Goal: Understand process/instructions: Learn how to perform a task or action

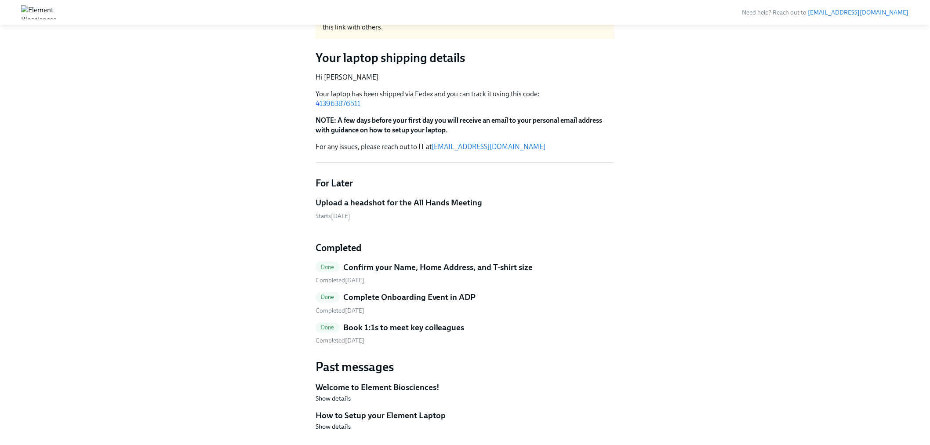
scroll to position [80, 0]
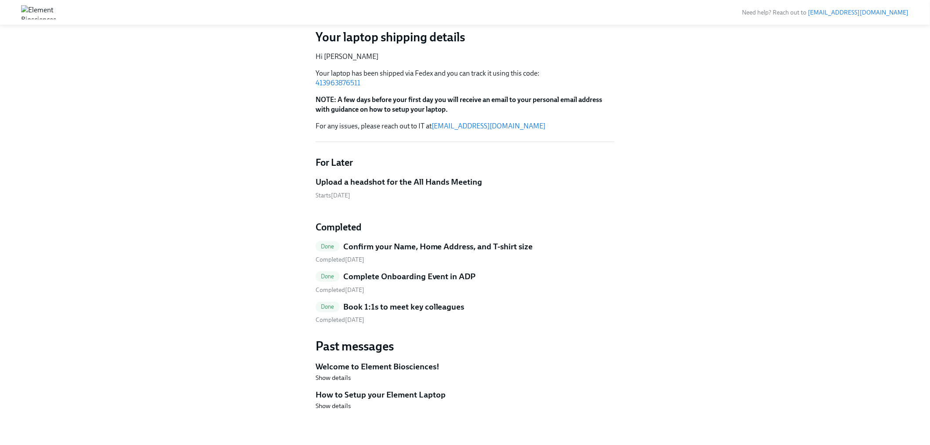
click at [349, 399] on h5 "How to Setup your Element Laptop" at bounding box center [465, 394] width 299 height 11
click at [332, 406] on span "Show details" at bounding box center [333, 405] width 35 height 9
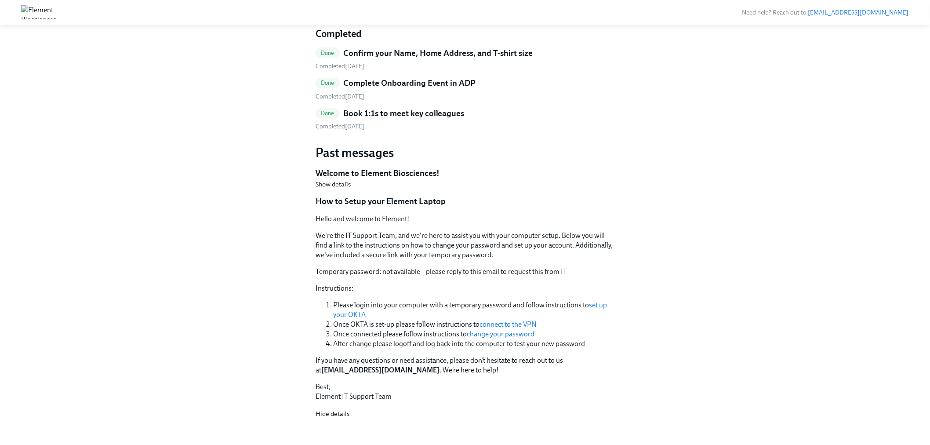
scroll to position [275, 0]
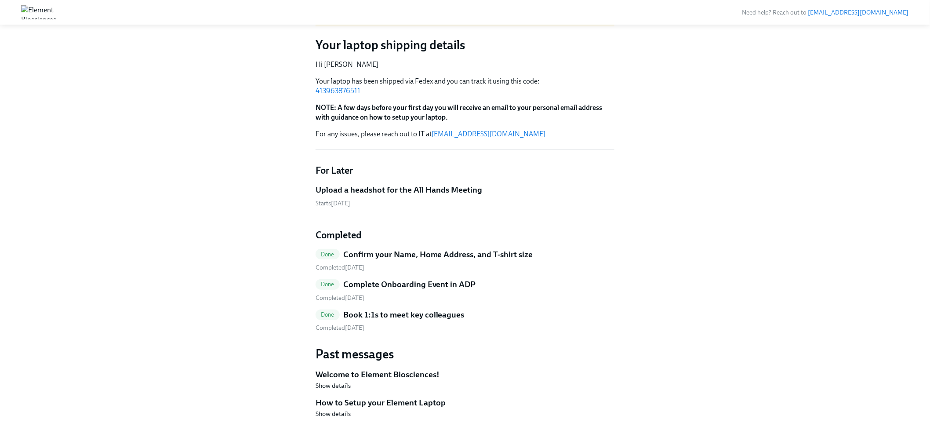
scroll to position [80, 0]
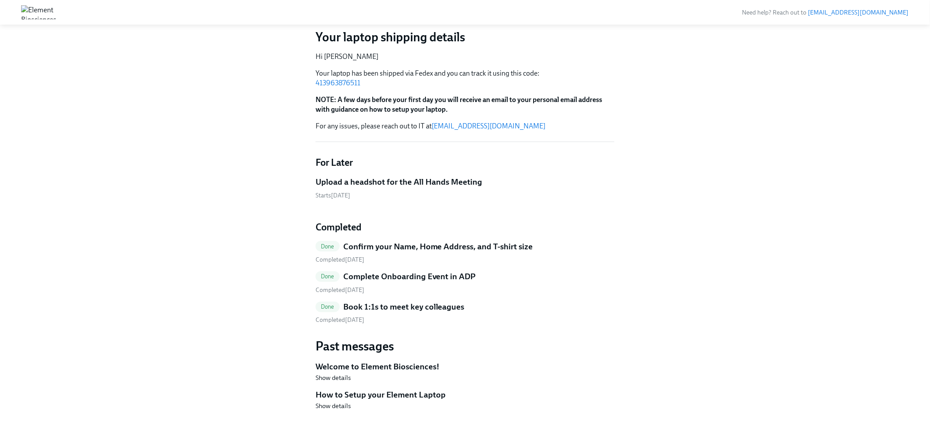
click at [332, 411] on div "Hi [PERSON_NAME]! This is your personal task list for Element INTERNATIONAL Onb…" at bounding box center [465, 195] width 299 height 459
click at [332, 407] on span "Show details" at bounding box center [333, 405] width 35 height 9
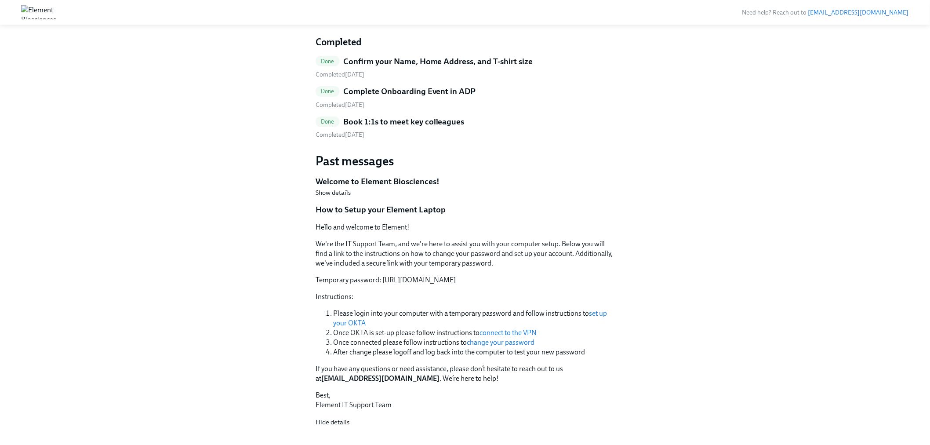
scroll to position [291, 0]
